Goal: Task Accomplishment & Management: Manage account settings

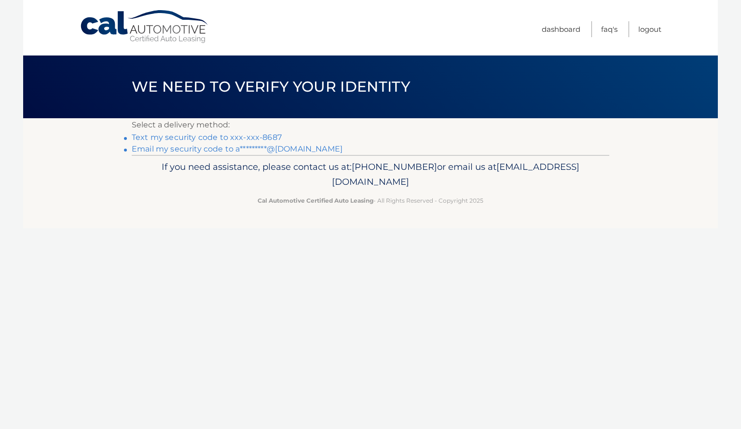
click at [248, 140] on link "Text my security code to xxx-xxx-8687" at bounding box center [207, 137] width 150 height 9
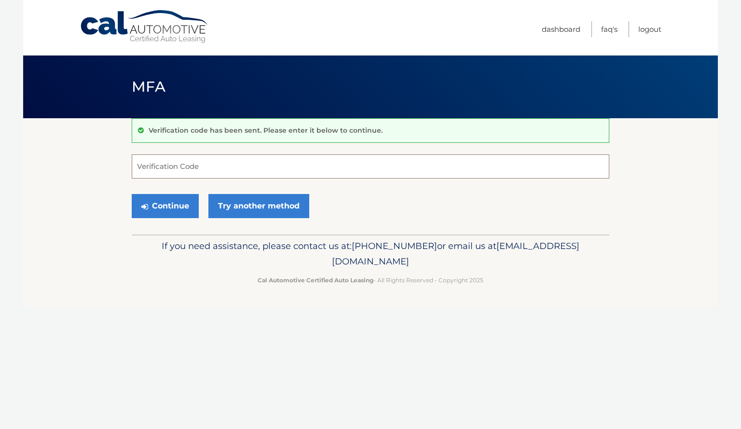
click at [206, 167] on input "Verification Code" at bounding box center [371, 166] width 478 height 24
type input "609977"
click at [132, 194] on button "Continue" at bounding box center [165, 206] width 67 height 24
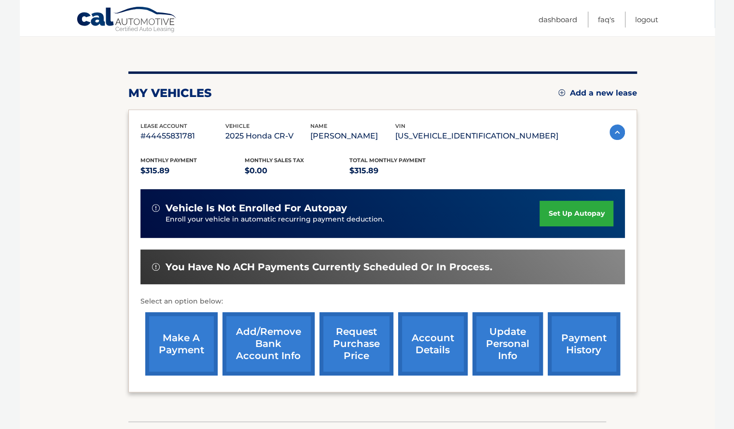
scroll to position [91, 0]
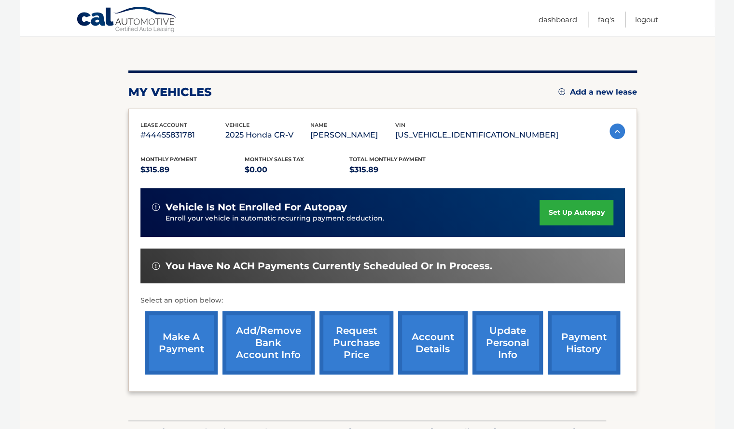
click at [556, 211] on link "set up autopay" at bounding box center [575, 213] width 73 height 26
click at [200, 342] on link "make a payment" at bounding box center [181, 342] width 72 height 63
click at [579, 207] on link "set up autopay" at bounding box center [575, 213] width 73 height 26
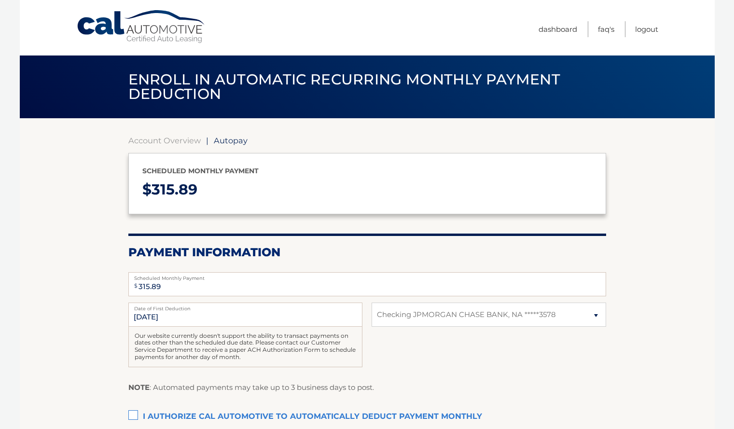
select select "NzhlOWVkMGMtM2I2YS00NmIyLWI1MGYtYTVjNDY4MjRjNGQ5"
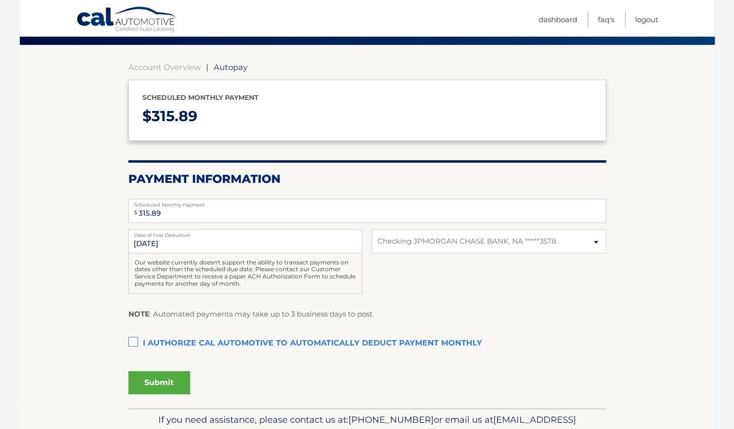
scroll to position [72, 0]
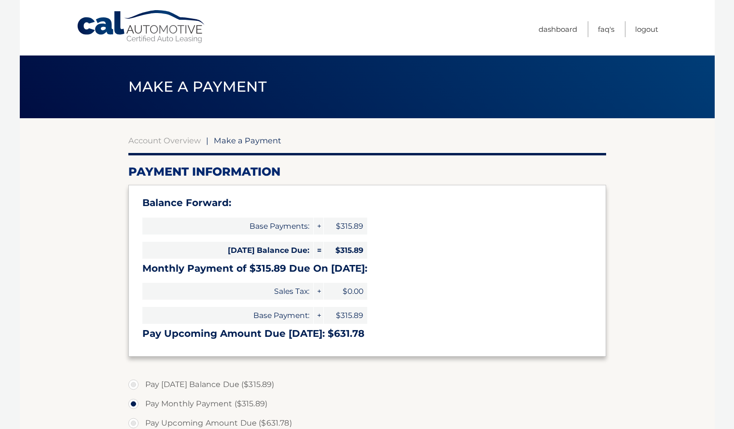
select select "NzhlOWVkMGMtM2I2YS00NmIyLWI1MGYtYTVjNDY4MjRjNGQ5"
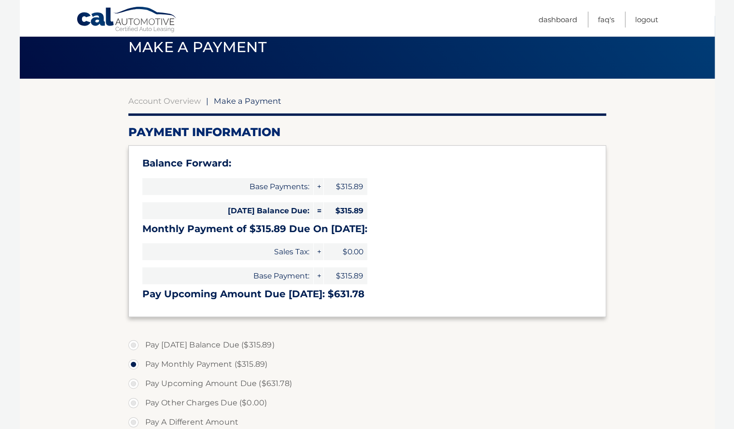
scroll to position [39, 0]
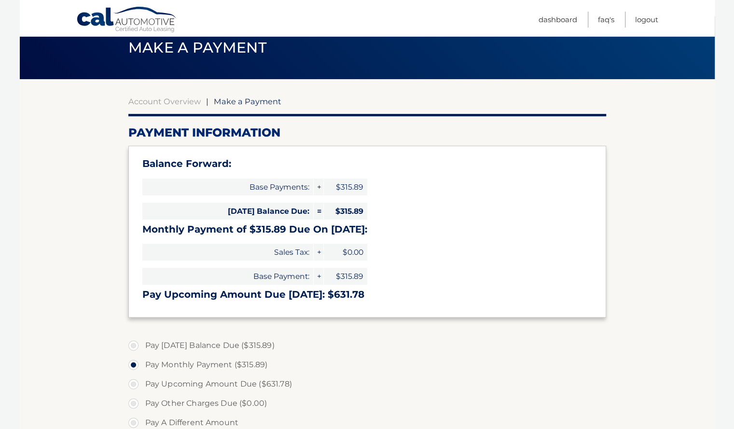
click at [212, 386] on label "Pay Upcoming Amount Due ($631.78)" at bounding box center [367, 383] width 478 height 19
click at [142, 386] on input "Pay Upcoming Amount Due ($631.78)" at bounding box center [137, 381] width 10 height 15
radio input "true"
type input "631.78"
click at [221, 346] on label "Pay Today's Balance Due ($315.89)" at bounding box center [367, 345] width 478 height 19
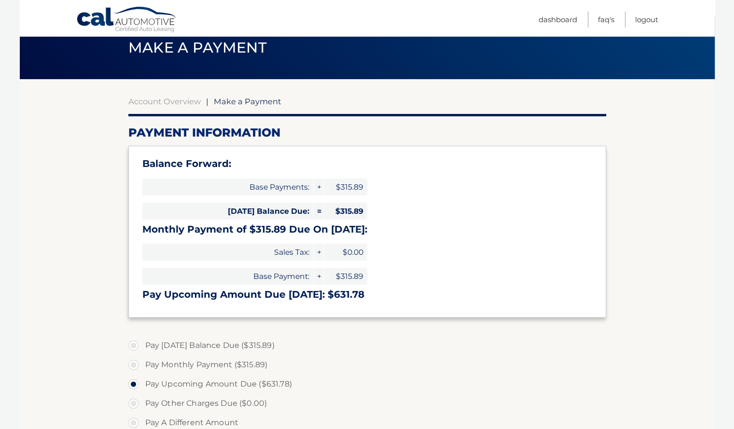
click at [142, 346] on input "Pay Today's Balance Due ($315.89)" at bounding box center [137, 343] width 10 height 15
radio input "true"
type input "315.89"
click at [220, 360] on label "Pay Monthly Payment ($315.89)" at bounding box center [367, 364] width 478 height 19
click at [142, 360] on input "Pay Monthly Payment ($315.89)" at bounding box center [137, 362] width 10 height 15
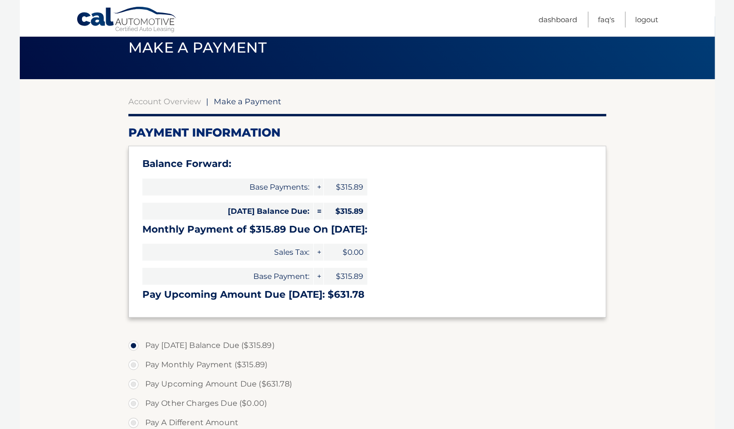
radio input "true"
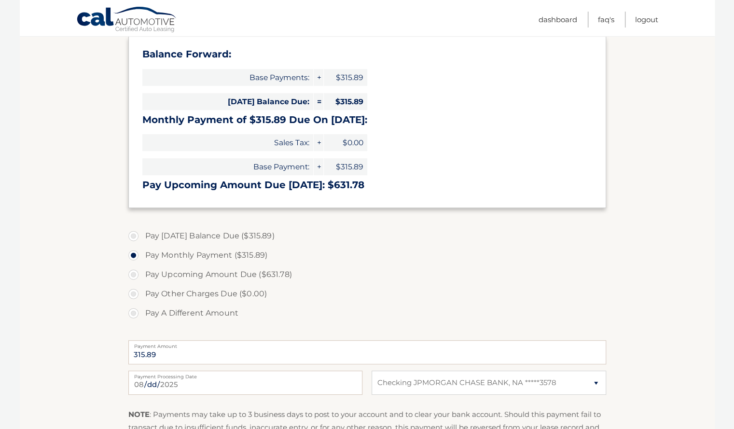
scroll to position [148, 0]
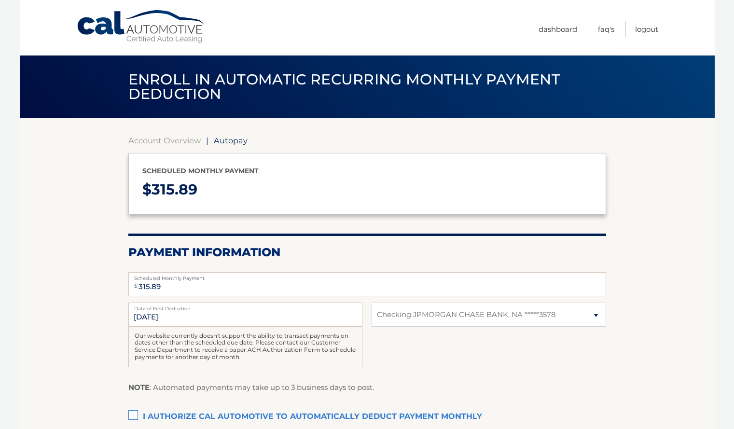
select select "NzhlOWVkMGMtM2I2YS00NmIyLWI1MGYtYTVjNDY4MjRjNGQ5"
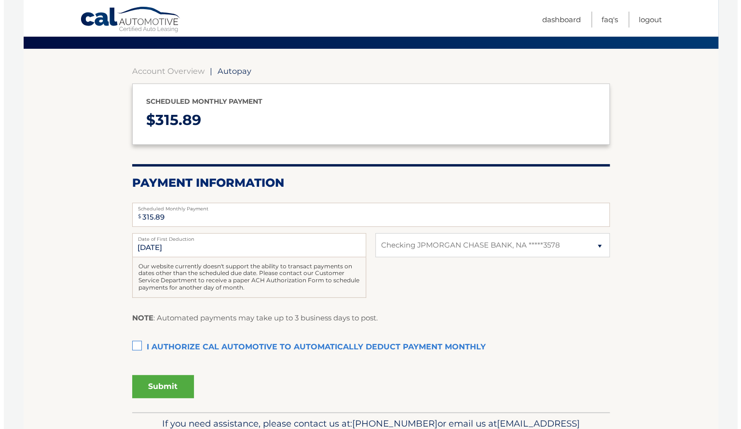
scroll to position [70, 0]
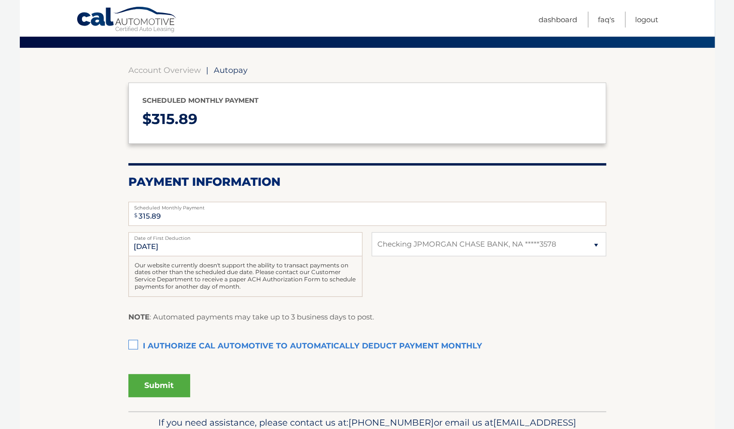
click at [136, 343] on label "I authorize cal automotive to automatically deduct payment monthly This checkbo…" at bounding box center [367, 346] width 478 height 19
click at [0, 0] on input "I authorize cal automotive to automatically deduct payment monthly This checkbo…" at bounding box center [0, 0] width 0 height 0
click at [167, 387] on button "Submit" at bounding box center [159, 385] width 62 height 23
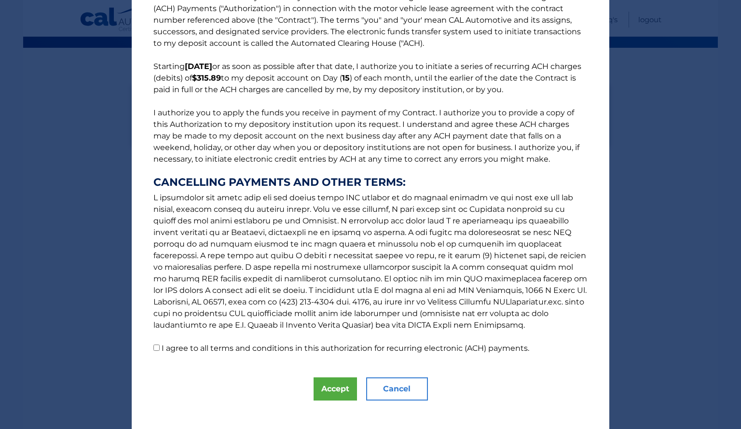
scroll to position [0, 0]
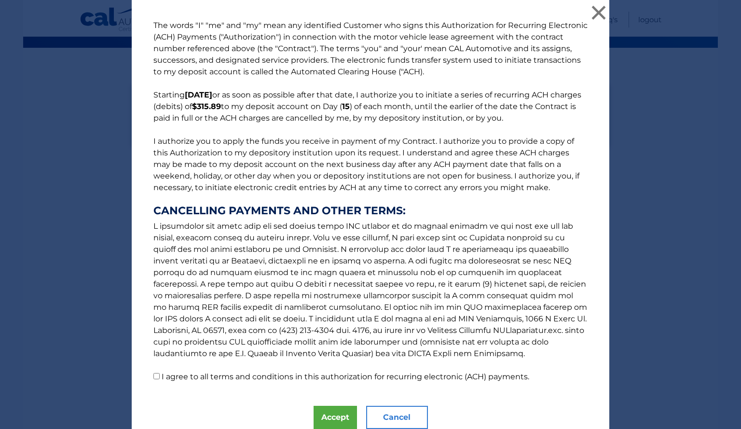
click at [153, 374] on input "I agree to all terms and conditions in this authorization for recurring electro…" at bounding box center [156, 376] width 6 height 6
checkbox input "true"
click at [327, 414] on button "Accept" at bounding box center [335, 417] width 43 height 23
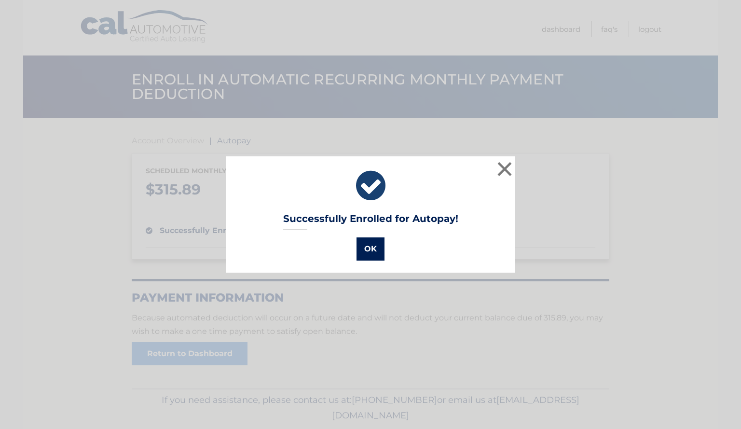
click at [371, 249] on button "OK" at bounding box center [371, 248] width 28 height 23
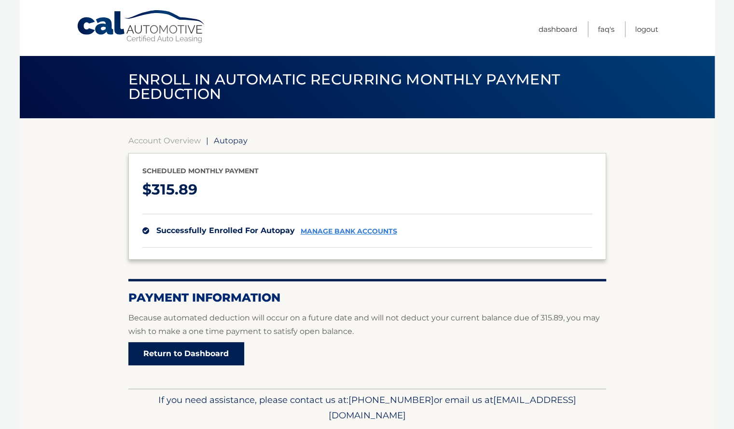
click at [193, 352] on link "Return to Dashboard" at bounding box center [186, 353] width 116 height 23
